Goal: Information Seeking & Learning: Check status

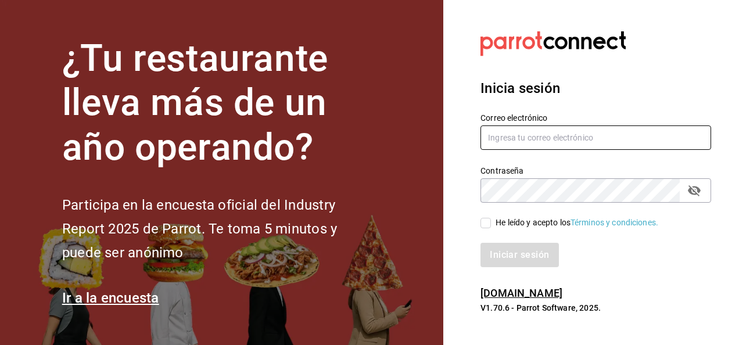
type input "[PERSON_NAME][EMAIL_ADDRESS][PERSON_NAME][DOMAIN_NAME]"
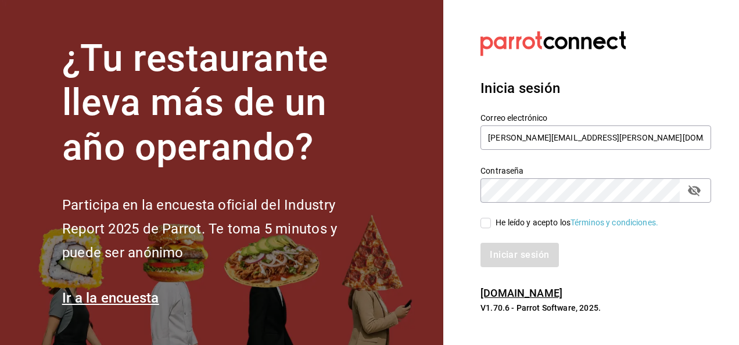
click at [484, 224] on input "He leído y acepto los Términos y condiciones." at bounding box center [485, 223] width 10 height 10
checkbox input "true"
click at [500, 252] on button "Iniciar sesión" at bounding box center [519, 255] width 79 height 24
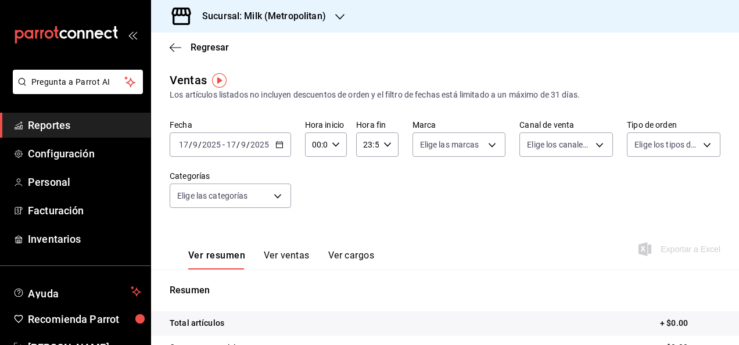
click at [311, 17] on h3 "Sucursal: Milk (Metropolitan)" at bounding box center [259, 16] width 133 height 14
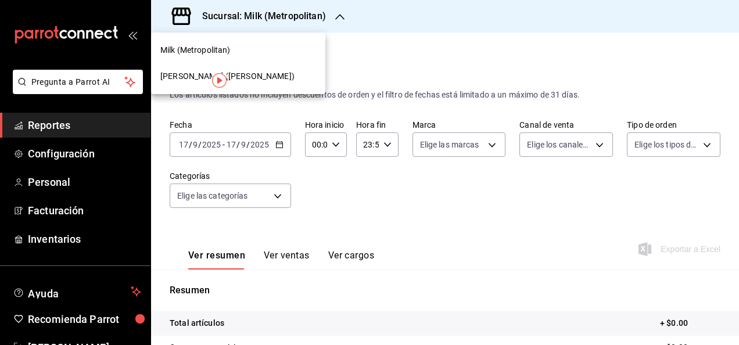
click at [268, 78] on div "[PERSON_NAME] ([PERSON_NAME])" at bounding box center [238, 76] width 156 height 12
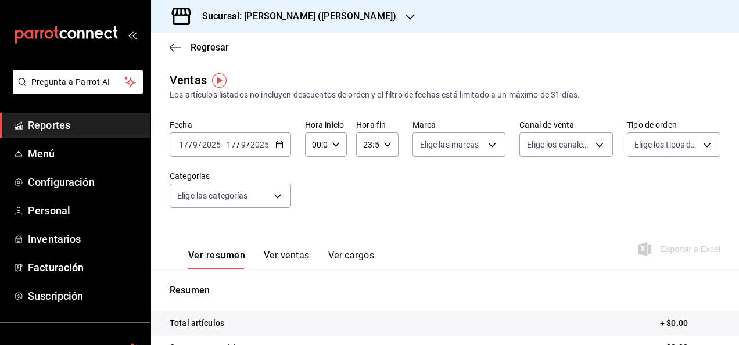
click at [279, 141] on icon "button" at bounding box center [279, 145] width 8 height 8
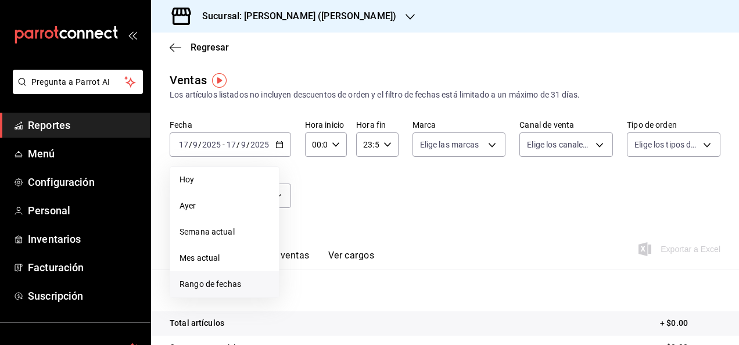
click at [243, 275] on li "Rango de fechas" at bounding box center [224, 284] width 109 height 26
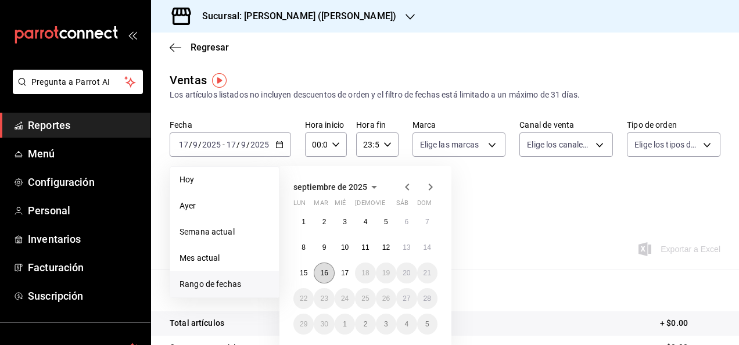
click at [323, 276] on button "16" at bounding box center [324, 272] width 20 height 21
click at [342, 276] on button "17" at bounding box center [345, 272] width 20 height 21
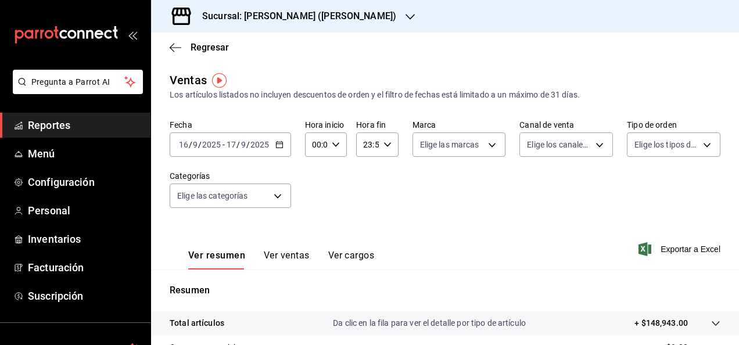
click at [331, 153] on div "00:00 Hora inicio" at bounding box center [326, 144] width 42 height 24
click at [315, 230] on div "00 01 02 03 04 05 06 07 08 09 10 11 12 13 14 15 16 17 18 19 20 21 22 23" at bounding box center [314, 206] width 21 height 93
click at [315, 239] on span "05" at bounding box center [314, 243] width 2 height 9
type input "05:00"
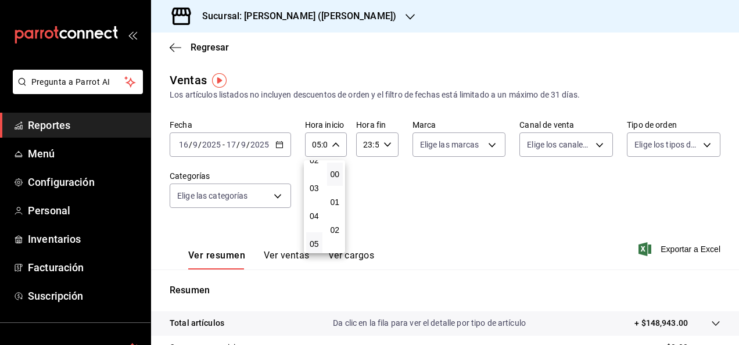
click at [394, 149] on div at bounding box center [369, 172] width 739 height 345
click at [388, 148] on div "23:59 Hora fin" at bounding box center [377, 144] width 42 height 24
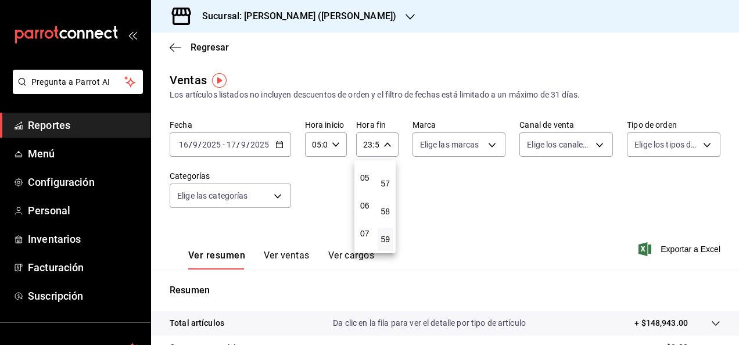
scroll to position [135, 0]
click at [370, 190] on div "00 01 02 03 04 05 06 07 08 09 10 11 12 13 14 15 16 17 18 19 20 21 22 23" at bounding box center [364, 206] width 21 height 93
click at [370, 190] on div "05" at bounding box center [364, 179] width 21 height 28
click at [366, 181] on span "05" at bounding box center [365, 178] width 2 height 9
type input "05:59"
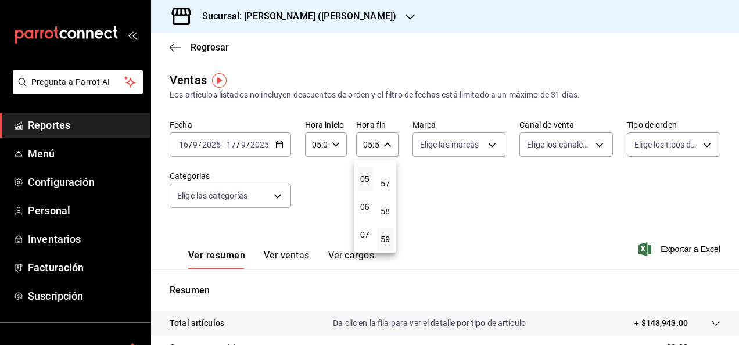
click at [600, 319] on div at bounding box center [369, 172] width 739 height 345
click at [703, 316] on tr "Total artículos Da clic en la fila para ver el detalle por tipo de artículo + $…" at bounding box center [445, 323] width 588 height 24
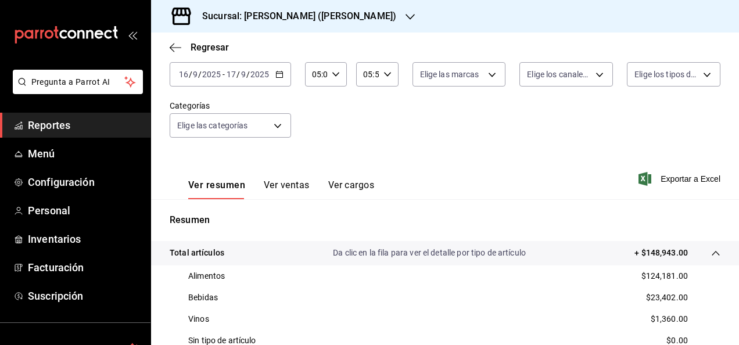
scroll to position [74, 0]
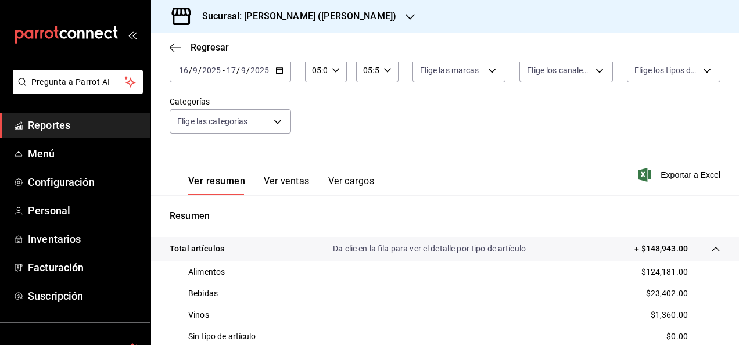
click at [118, 117] on span "Reportes" at bounding box center [84, 125] width 113 height 16
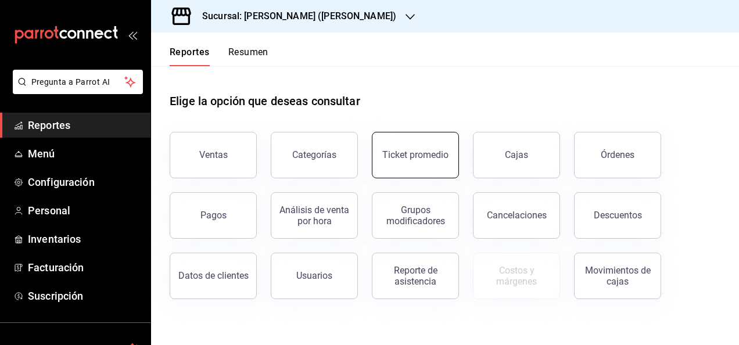
click at [387, 148] on button "Ticket promedio" at bounding box center [415, 155] width 87 height 46
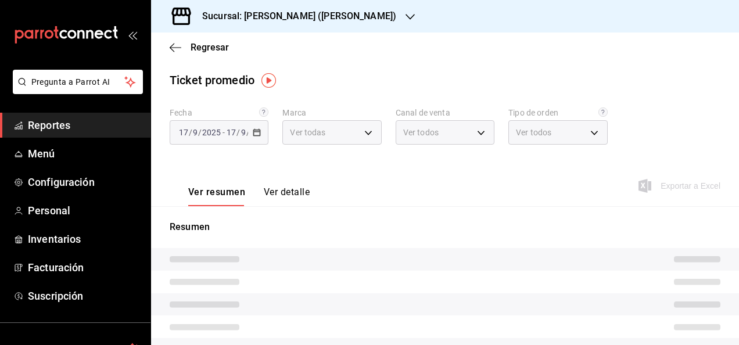
type input "3e284276-a834-4a39-bc59-2edda2d06158"
type input "PARROT,UBER_EATS,RAPPI,DIDI_FOOD,ONLINE"
type input "e22fa5c9-a89e-41b0-8860-3ae797de52dc,d5ed7011-f835-4d0c-a8fc-5f0f01446209,0cbc4…"
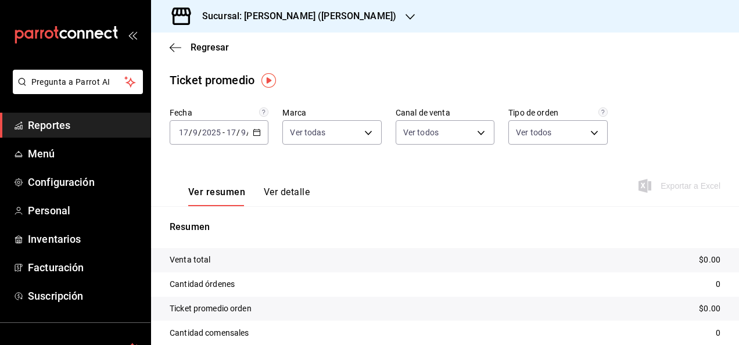
click at [260, 129] on div "[DATE] [DATE] - [DATE] [DATE]" at bounding box center [219, 132] width 99 height 24
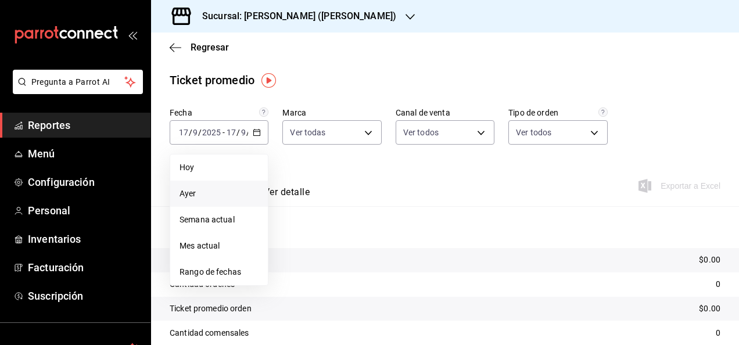
click at [251, 192] on span "Ayer" at bounding box center [218, 194] width 79 height 12
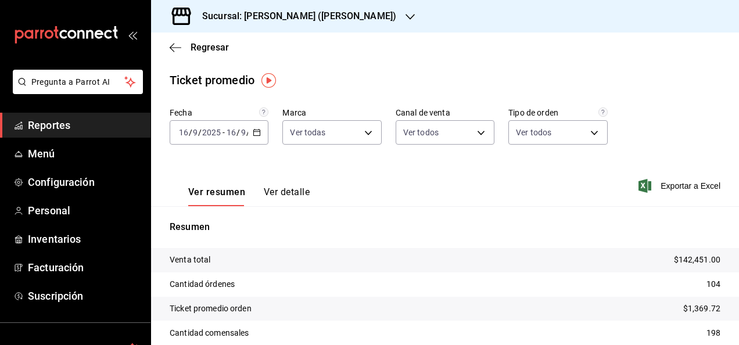
click at [251, 132] on div "[DATE] [DATE] - [DATE] [DATE]" at bounding box center [219, 132] width 99 height 24
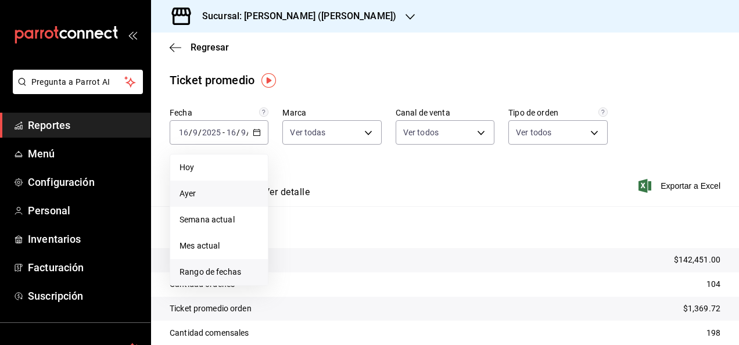
click at [208, 281] on li "Rango de fechas" at bounding box center [219, 272] width 98 height 26
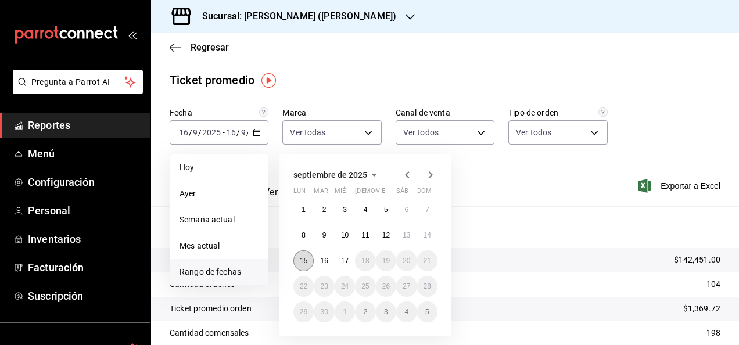
click at [311, 265] on button "15" at bounding box center [303, 260] width 20 height 21
